Goal: Information Seeking & Learning: Learn about a topic

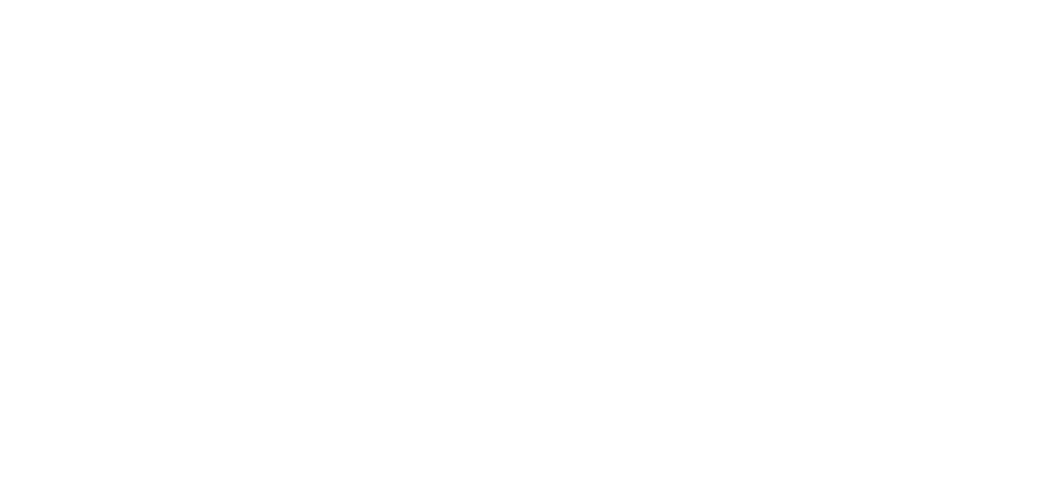
select select "*"
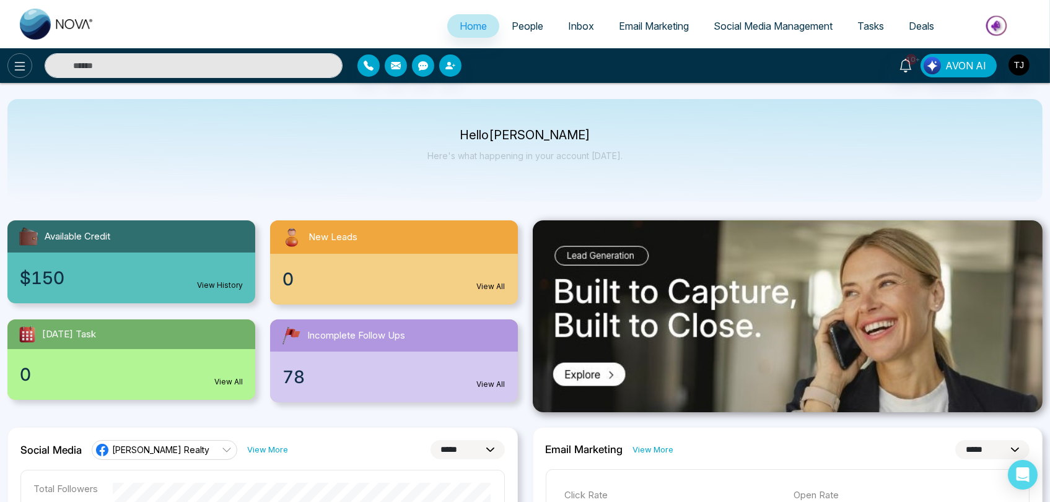
click at [20, 69] on icon at bounding box center [19, 66] width 15 height 15
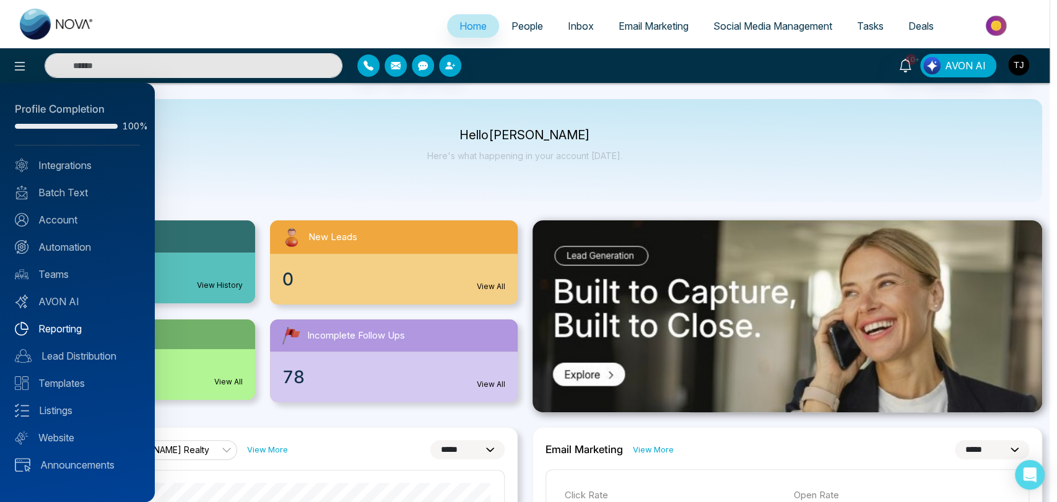
click at [64, 324] on link "Reporting" at bounding box center [77, 328] width 125 height 15
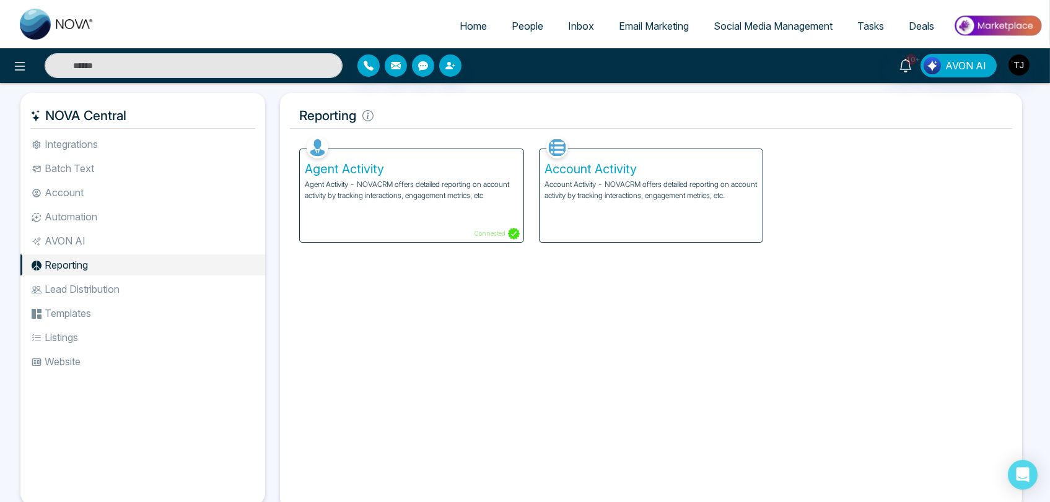
click at [629, 188] on p "Account Activity - NOVACRM offers detailed reporting on account activity by tra…" at bounding box center [651, 190] width 214 height 22
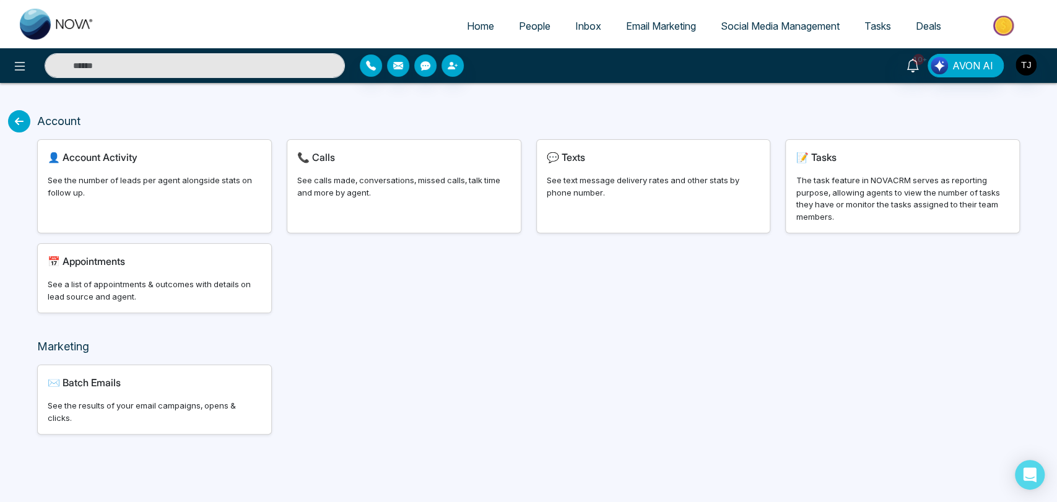
click at [17, 117] on icon at bounding box center [19, 121] width 22 height 22
select select "*"
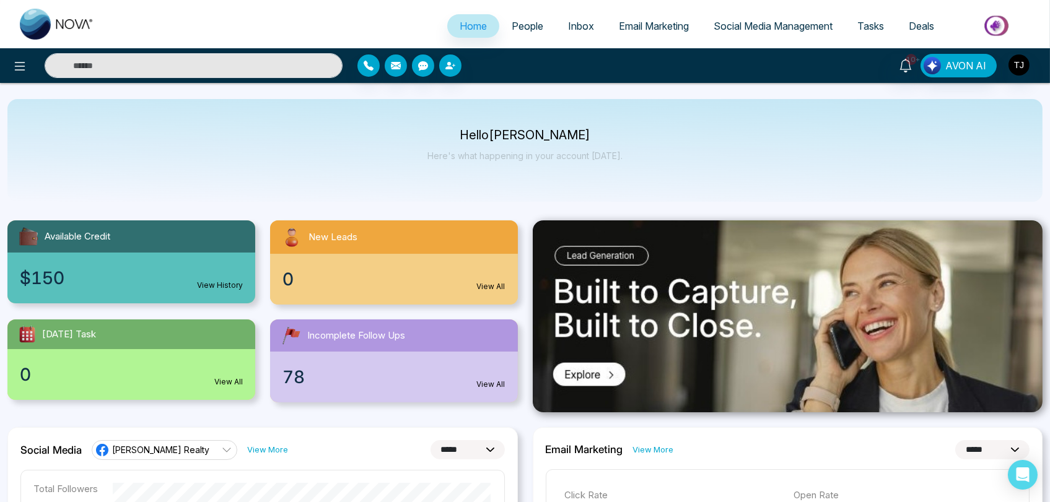
drag, startPoint x: 8, startPoint y: 58, endPoint x: 71, endPoint y: 225, distance: 178.5
click at [9, 58] on div at bounding box center [175, 65] width 350 height 25
click at [18, 66] on icon at bounding box center [19, 66] width 15 height 15
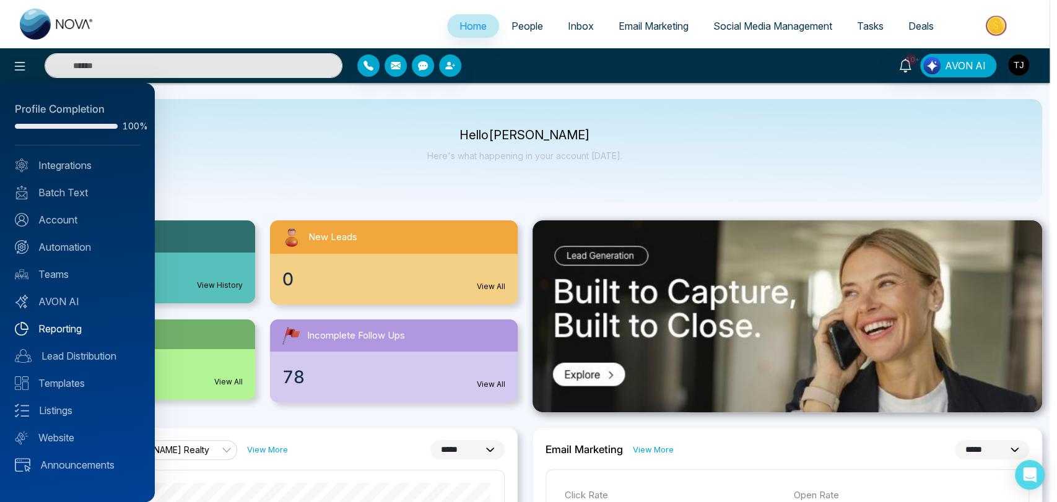
click at [78, 330] on link "Reporting" at bounding box center [77, 328] width 125 height 15
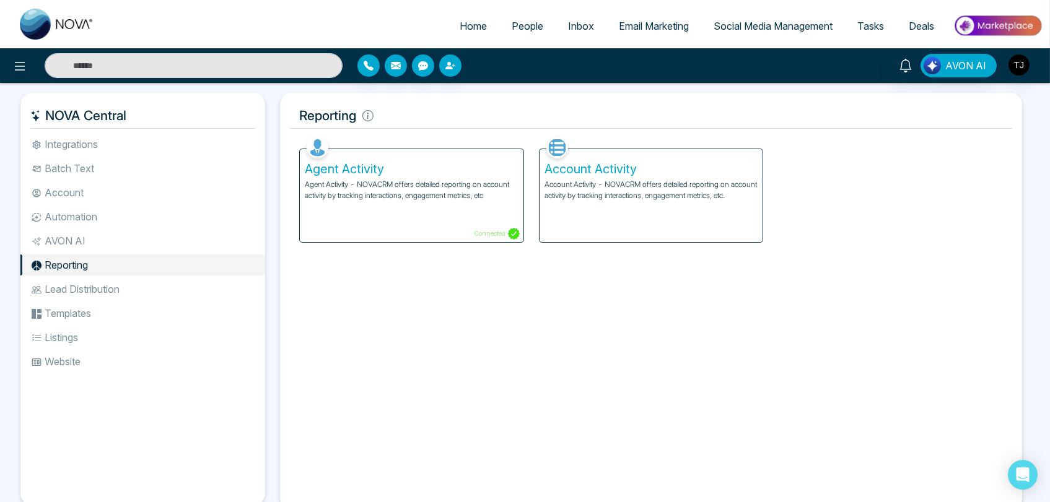
click at [405, 189] on p "Agent Activity - NOVACRM offers detailed reporting on account activity by track…" at bounding box center [412, 190] width 214 height 22
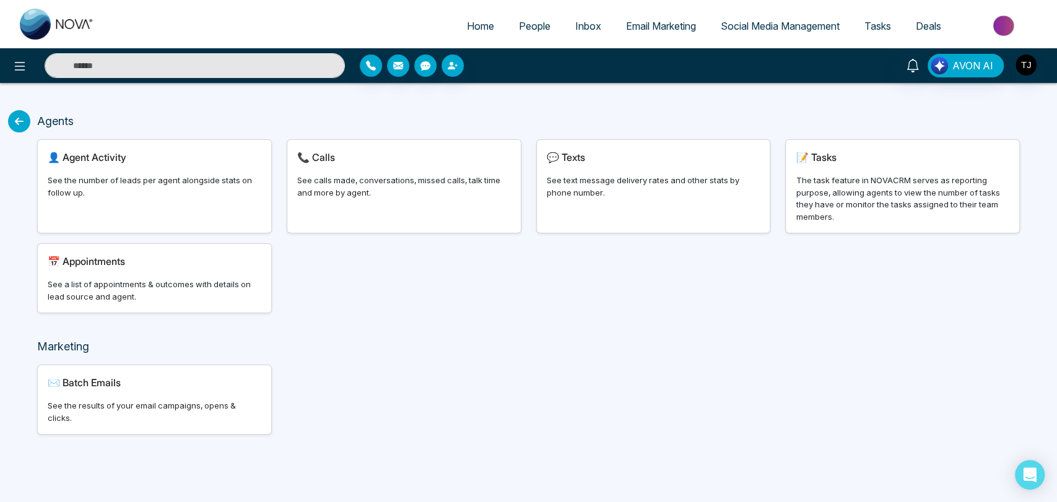
click at [115, 165] on div "👤 Agent Activity See the number of leads per agent alongside stats on follow up." at bounding box center [154, 186] width 233 height 93
select select "***"
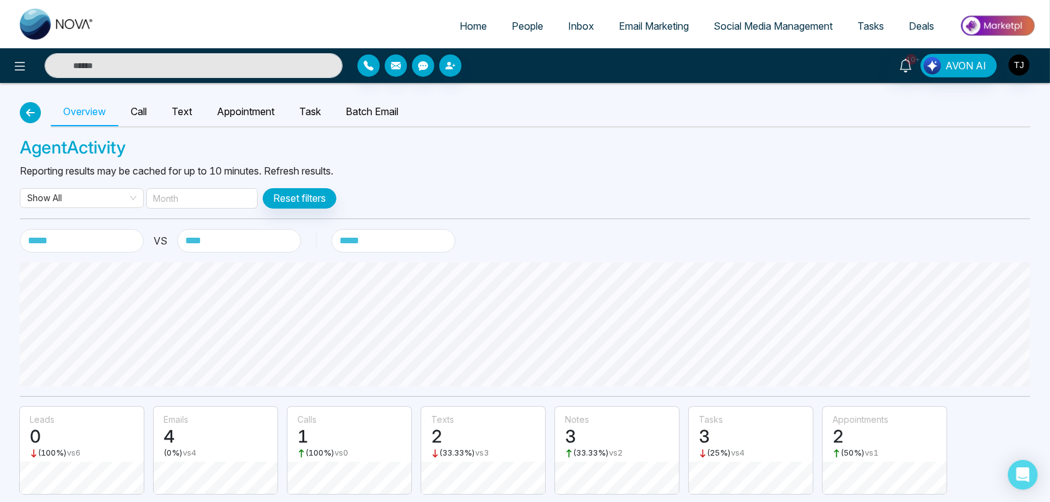
click at [33, 113] on icon "button" at bounding box center [30, 113] width 15 height 10
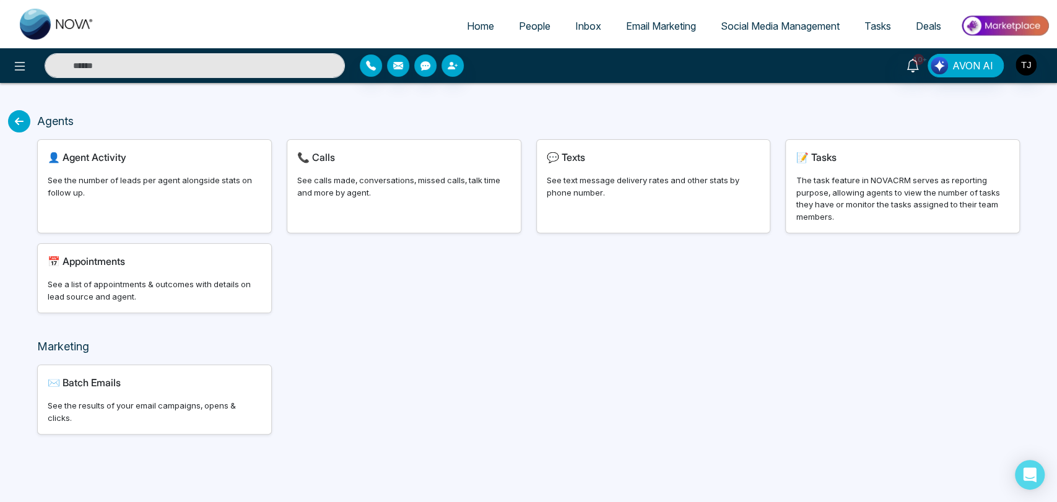
click at [116, 165] on div "👤 Agent Activity See the number of leads per agent alongside stats on follow up." at bounding box center [154, 186] width 233 height 93
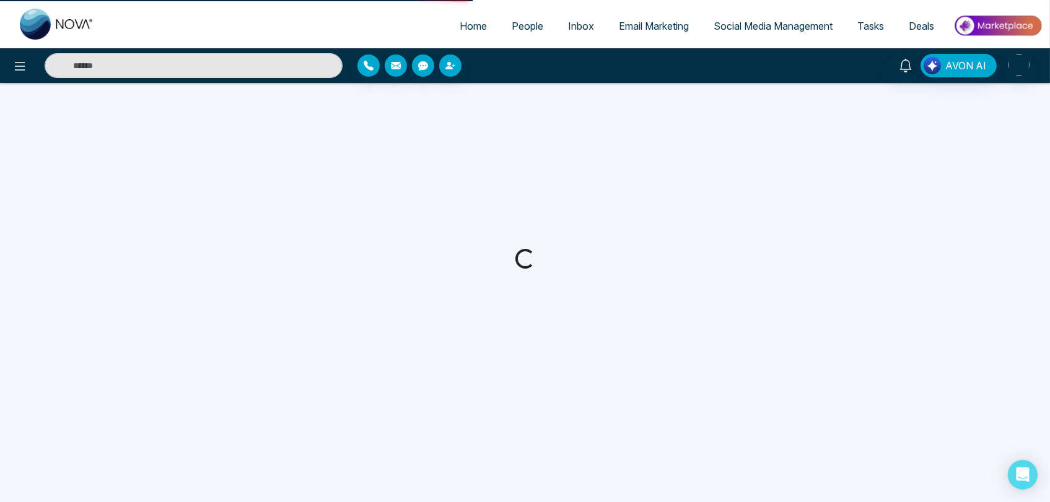
select select "***"
